Goal: Information Seeking & Learning: Learn about a topic

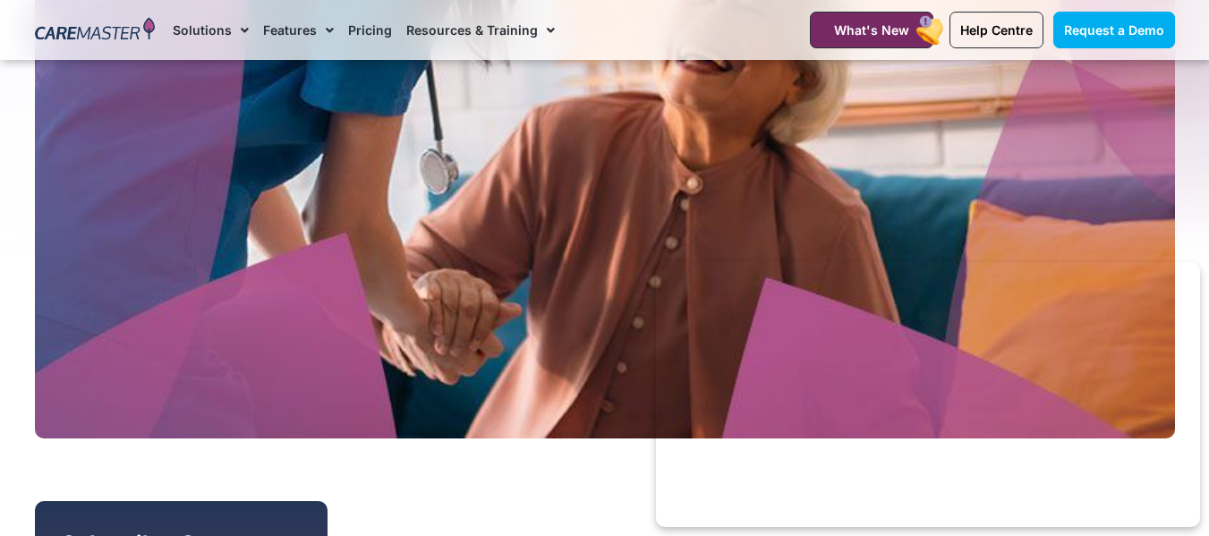
scroll to position [227, 0]
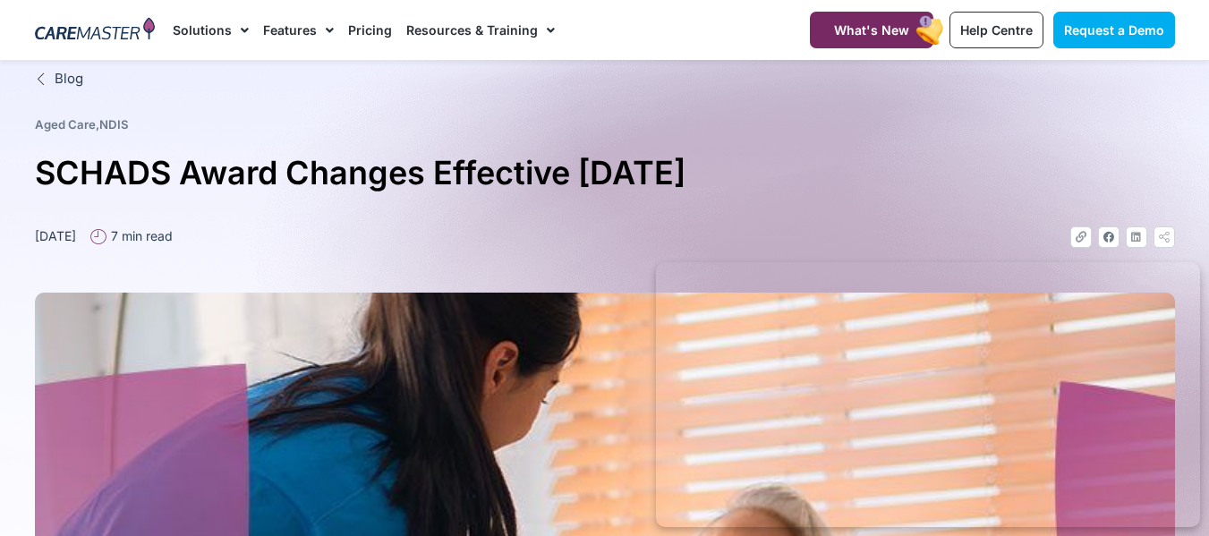
drag, startPoint x: 822, startPoint y: 173, endPoint x: 41, endPoint y: 178, distance: 780.4
click at [42, 178] on h1 "SCHADS Award Changes Effective [DATE]" at bounding box center [605, 173] width 1140 height 53
copy h1 "SCHADS Award Changes Effective [DATE]"
